Goal: Navigation & Orientation: Go to known website

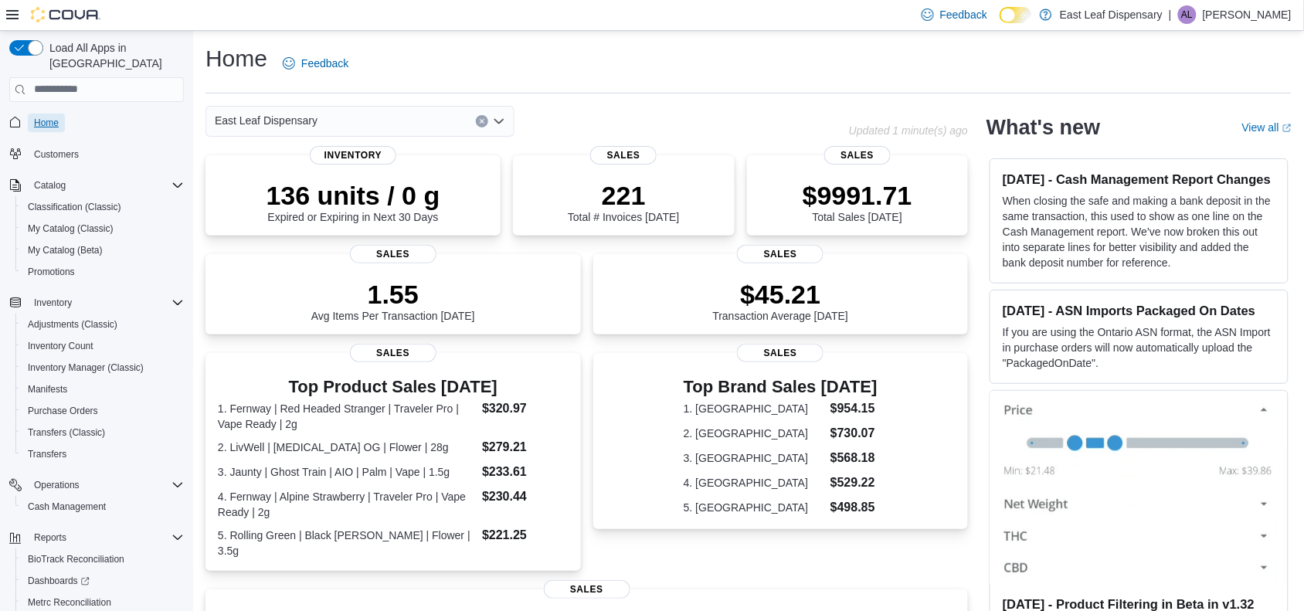
click at [47, 117] on span "Home" at bounding box center [46, 123] width 25 height 12
click at [1254, 13] on p "[PERSON_NAME]" at bounding box center [1247, 14] width 89 height 19
